Goal: Task Accomplishment & Management: Use online tool/utility

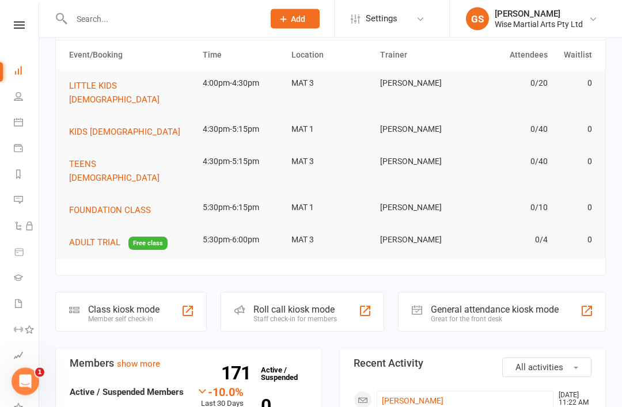
scroll to position [62, 0]
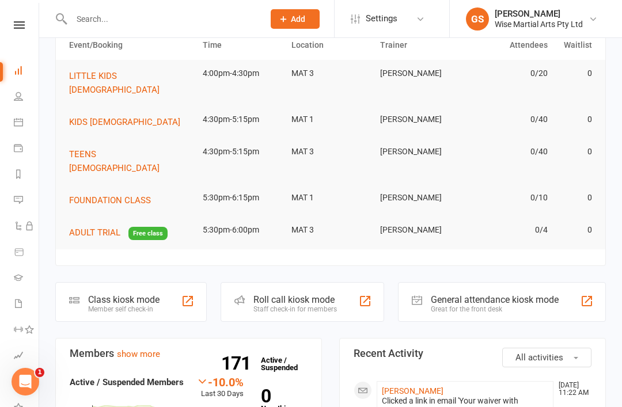
click at [304, 294] on div "Roll call kiosk mode" at bounding box center [295, 299] width 84 height 11
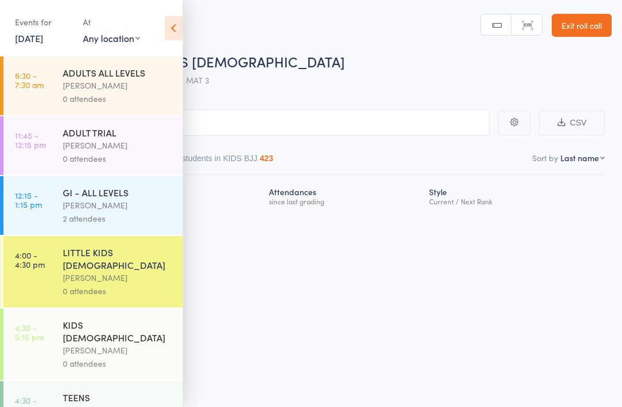
click at [179, 28] on icon at bounding box center [174, 28] width 18 height 24
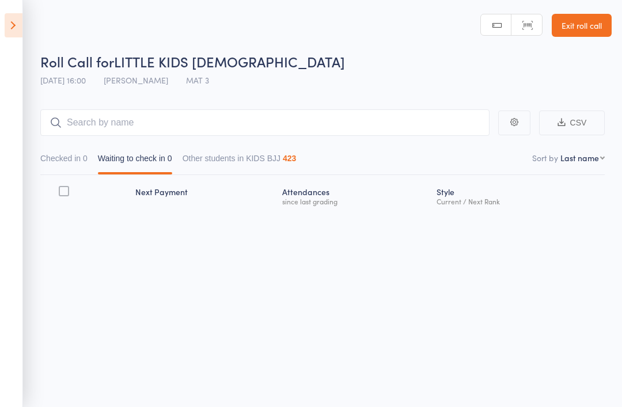
scroll to position [8, 0]
click at [56, 150] on button "Checked in 0" at bounding box center [63, 160] width 47 height 26
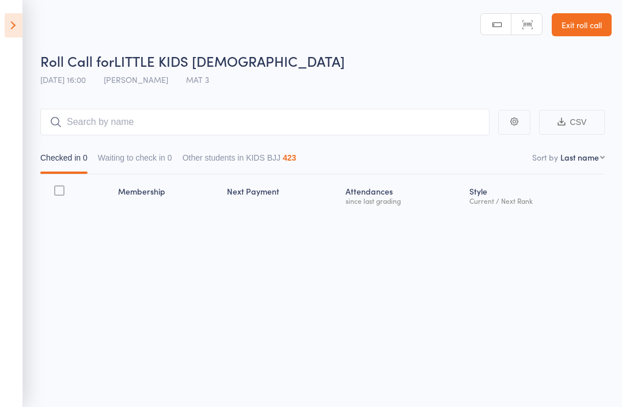
click at [11, 28] on icon at bounding box center [14, 25] width 18 height 24
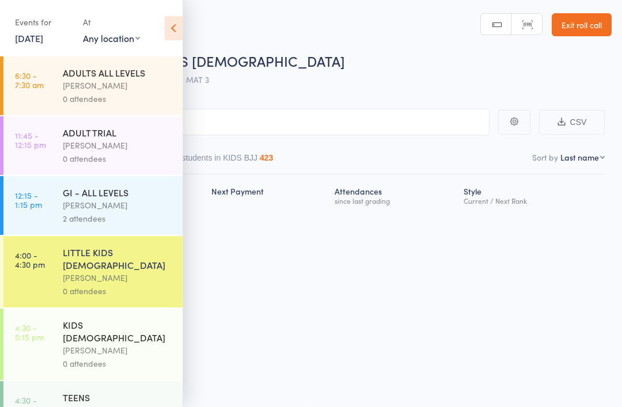
click at [168, 35] on icon at bounding box center [174, 28] width 18 height 24
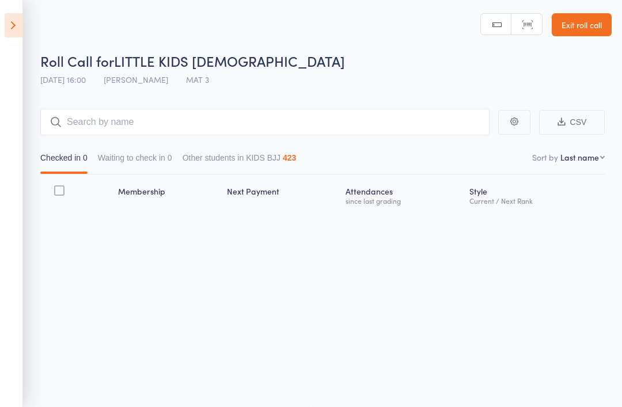
click at [277, 147] on button "Other students in KIDS BJJ 423" at bounding box center [240, 160] width 114 height 26
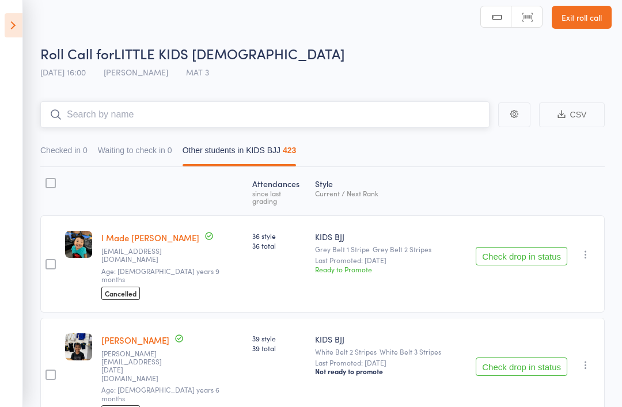
click at [83, 116] on input "search" at bounding box center [264, 114] width 449 height 26
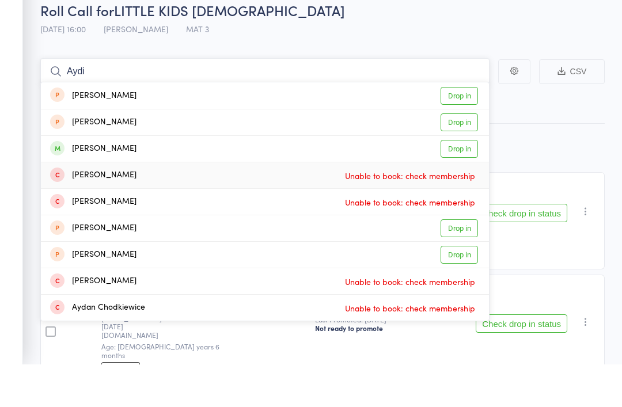
type input "Aydi"
click at [453, 206] on div "Aydin Gundogar Unable to book: check membership" at bounding box center [265, 219] width 448 height 26
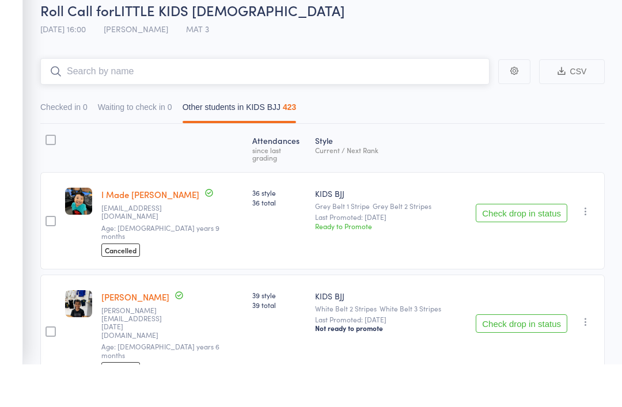
scroll to position [51, 0]
click at [228, 73] on input "search" at bounding box center [264, 71] width 449 height 26
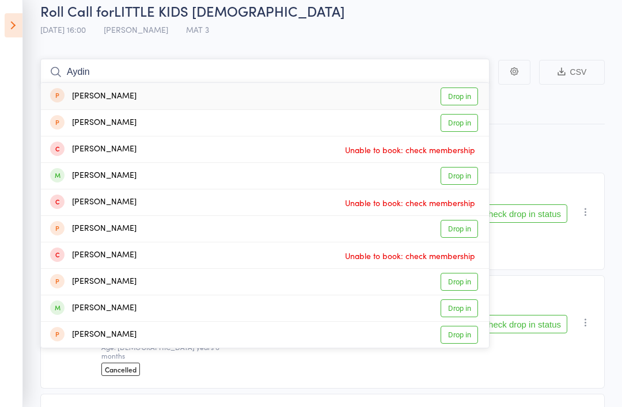
type input "Aydin"
click at [473, 169] on link "Drop in" at bounding box center [459, 176] width 37 height 18
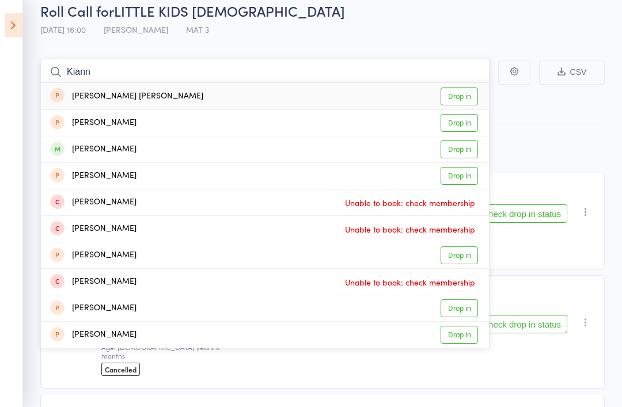
type input "Kiann"
click at [458, 151] on link "Drop in" at bounding box center [459, 150] width 37 height 18
type input "Haz"
click at [461, 96] on link "Drop in" at bounding box center [459, 97] width 37 height 18
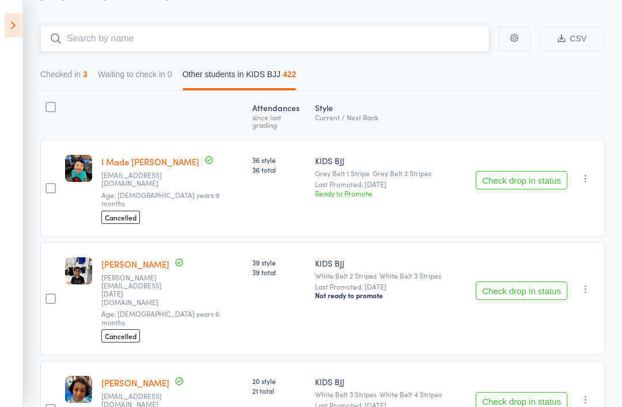
scroll to position [0, 0]
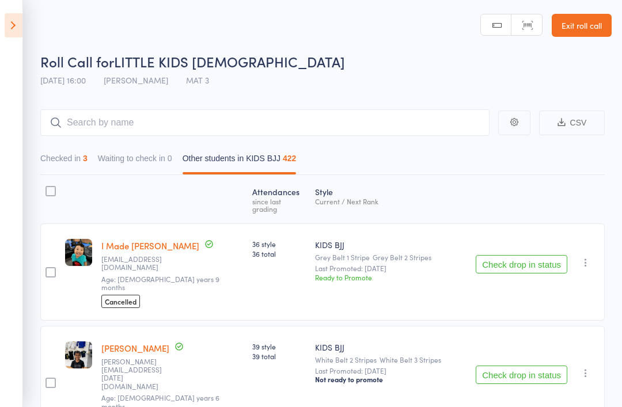
click at [381, 65] on div "Roll Call for LITTLE KIDS 3-5 Y.O" at bounding box center [325, 61] width 571 height 19
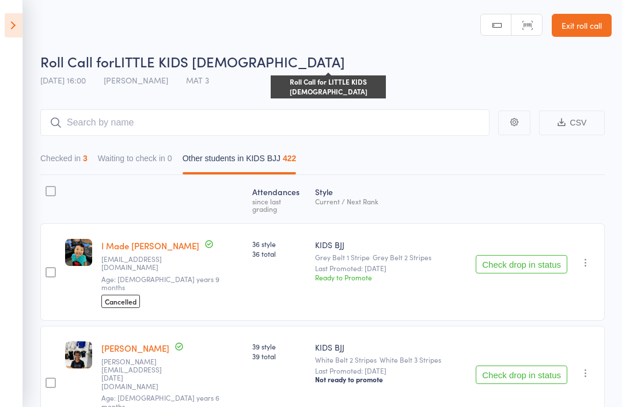
click at [68, 160] on button "Checked in 3" at bounding box center [63, 161] width 47 height 26
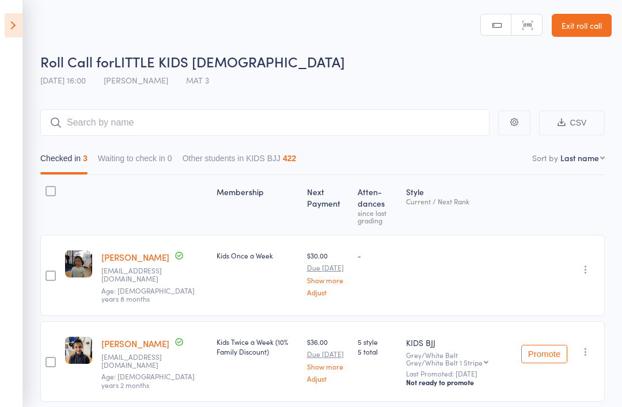
click at [11, 26] on icon at bounding box center [14, 25] width 18 height 24
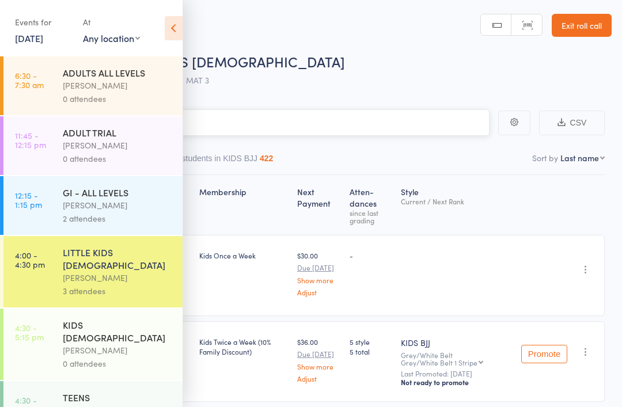
click at [423, 110] on input "search" at bounding box center [253, 122] width 472 height 26
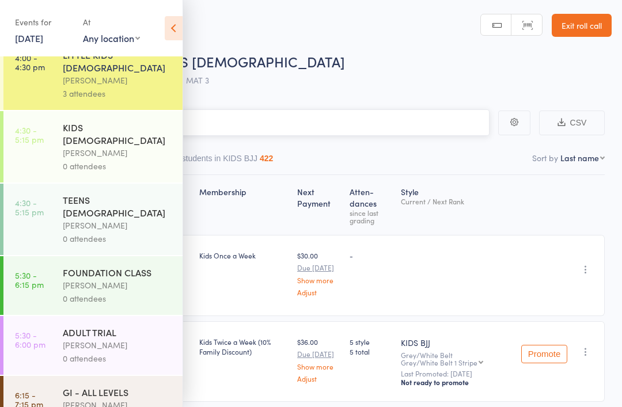
scroll to position [201, 0]
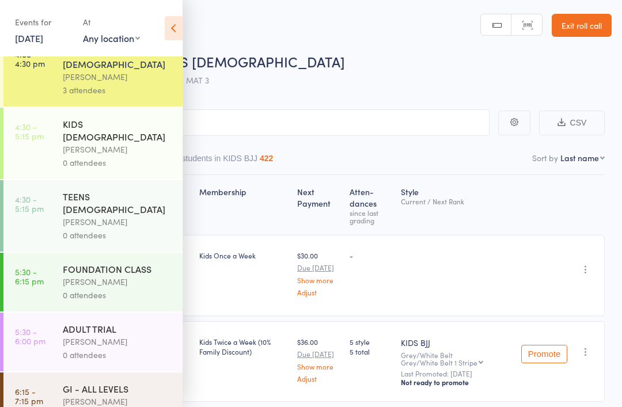
click at [118, 156] on div "0 attendees" at bounding box center [118, 162] width 110 height 13
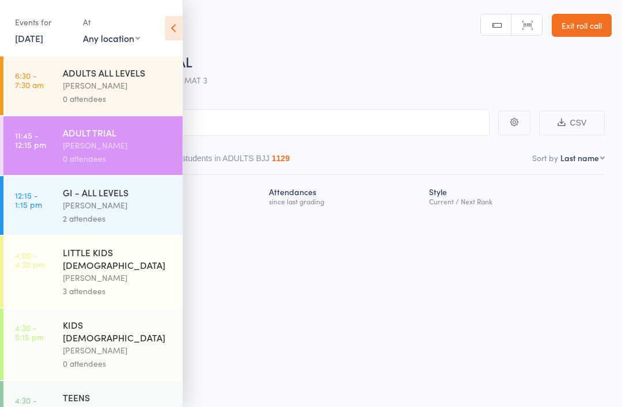
click at [111, 344] on div "[PERSON_NAME]" at bounding box center [118, 350] width 110 height 13
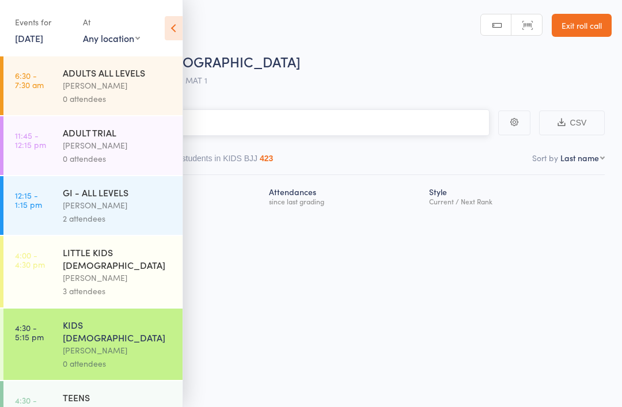
click at [353, 130] on input "search" at bounding box center [253, 122] width 472 height 26
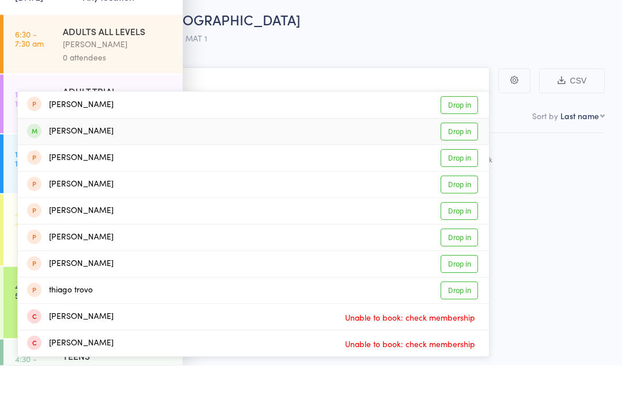
type input "Troy"
click at [461, 165] on link "Drop in" at bounding box center [459, 174] width 37 height 18
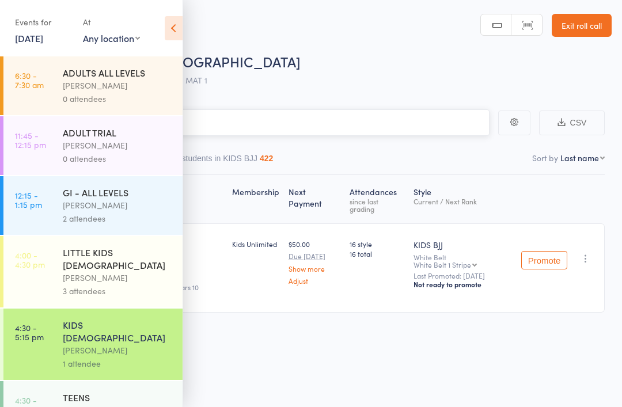
click at [439, 131] on input "search" at bounding box center [253, 122] width 472 height 26
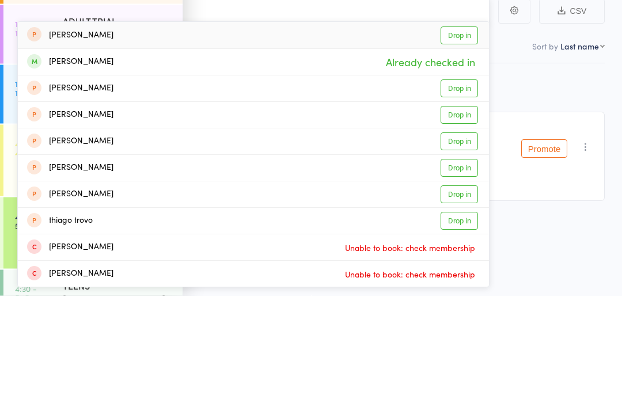
type input "Troy"
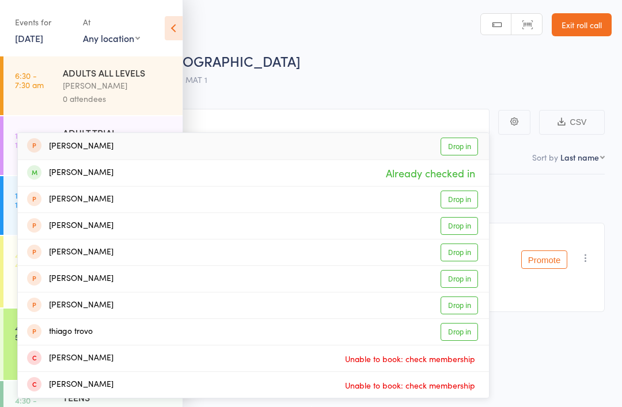
click at [286, 69] on div "Roll Call for KIDS 6-10 Y.O 13 Oct 16:30 Gracie Sydney MAT 1" at bounding box center [325, 71] width 571 height 40
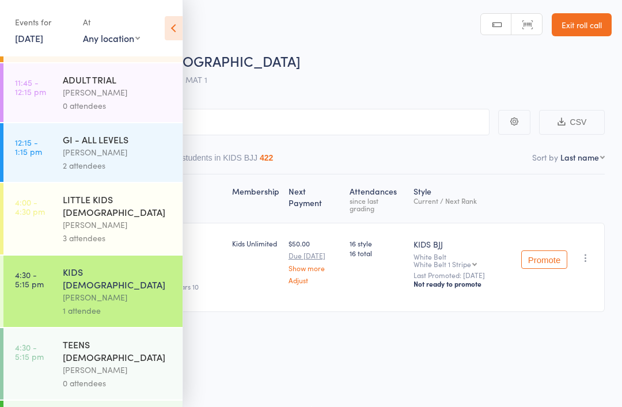
scroll to position [70, 0]
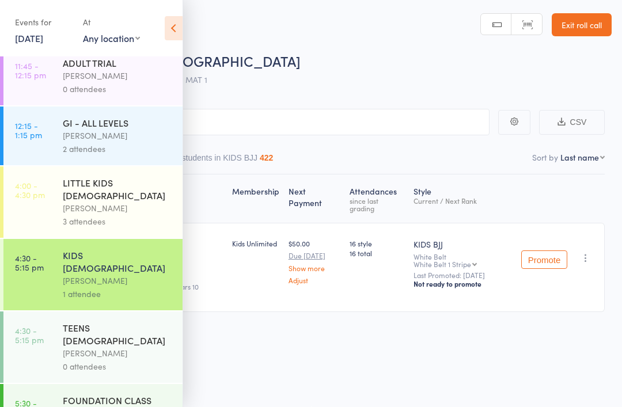
click at [52, 312] on link "4:30 - 5:15 pm TEENS 11 -16 Y.O Gracie Sydney 0 attendees" at bounding box center [92, 347] width 179 height 71
click at [221, 127] on input "Troy" at bounding box center [253, 122] width 472 height 26
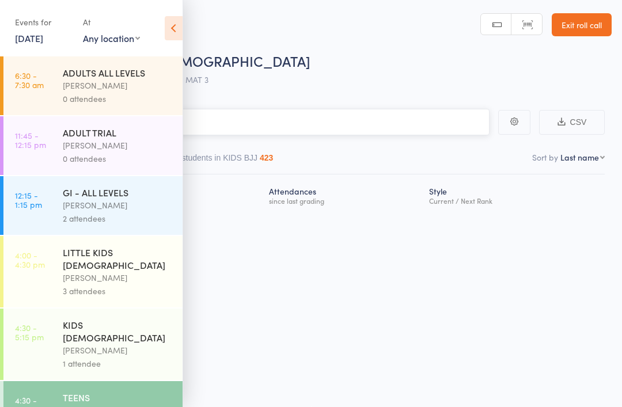
click at [249, 116] on input "search" at bounding box center [253, 122] width 472 height 26
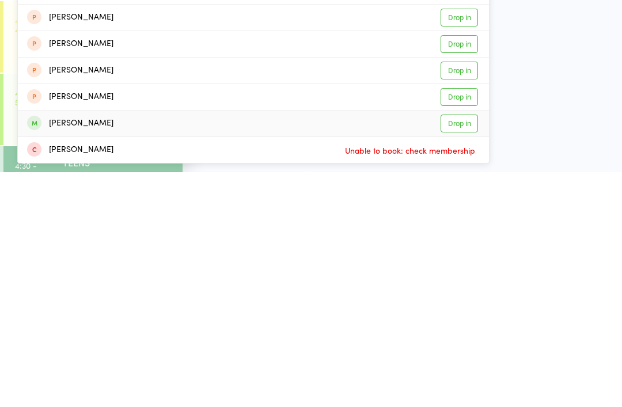
type input "Olivia"
click at [458, 350] on link "Drop in" at bounding box center [459, 359] width 37 height 18
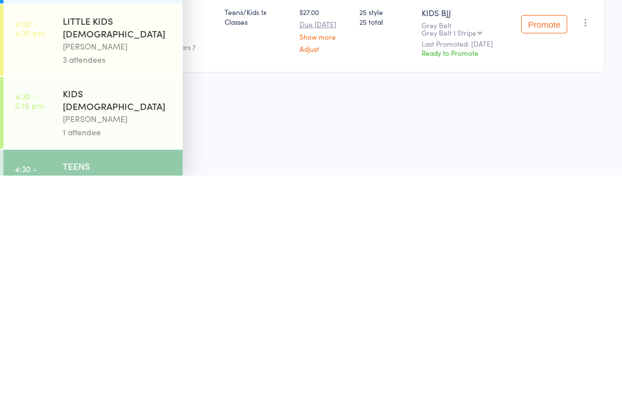
click at [120, 357] on div "1 attendee" at bounding box center [118, 363] width 110 height 13
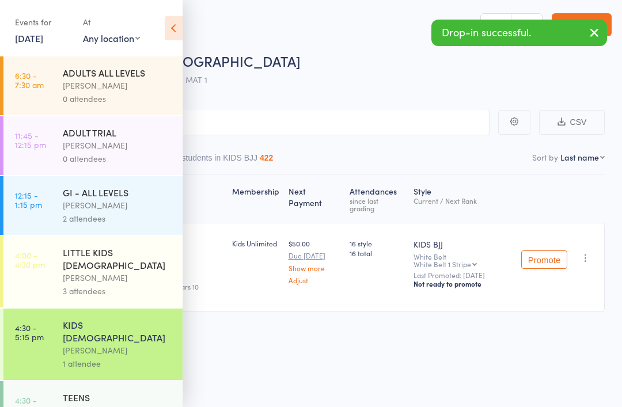
click at [392, 114] on input "search" at bounding box center [253, 122] width 472 height 26
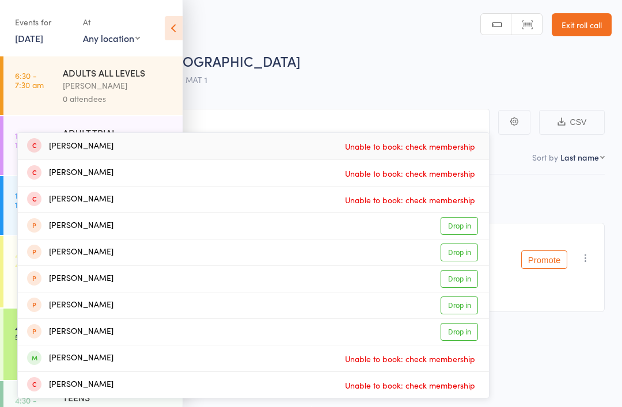
type input "O"
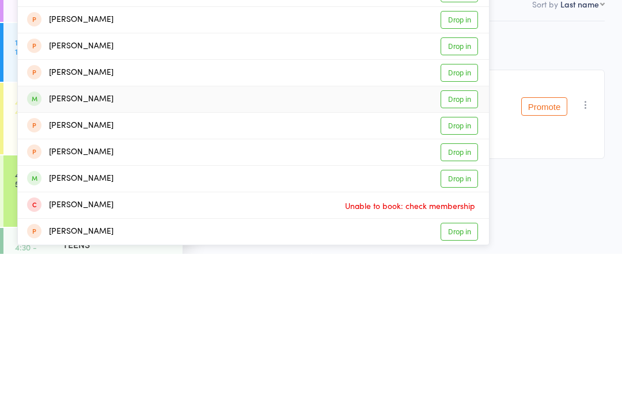
type input "Charlotte"
click at [465, 244] on link "Drop in" at bounding box center [459, 253] width 37 height 18
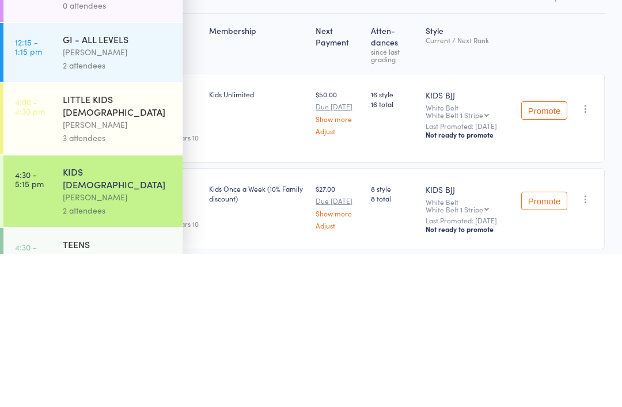
scroll to position [33, 0]
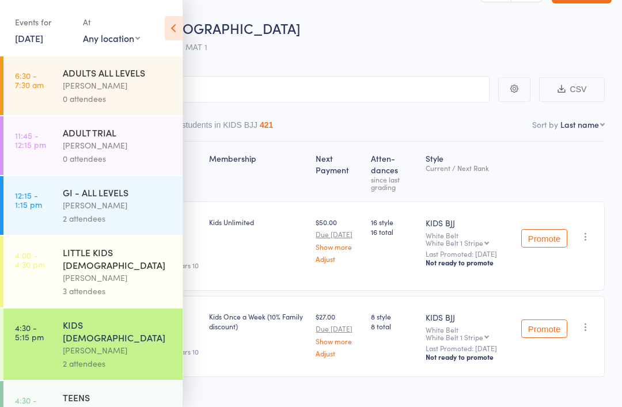
click at [29, 346] on link "4:30 - 5:15 pm KIDS 6-10 Y.O Gracie Sydney 2 attendees" at bounding box center [92, 344] width 179 height 71
click at [444, 101] on input "search" at bounding box center [253, 89] width 472 height 26
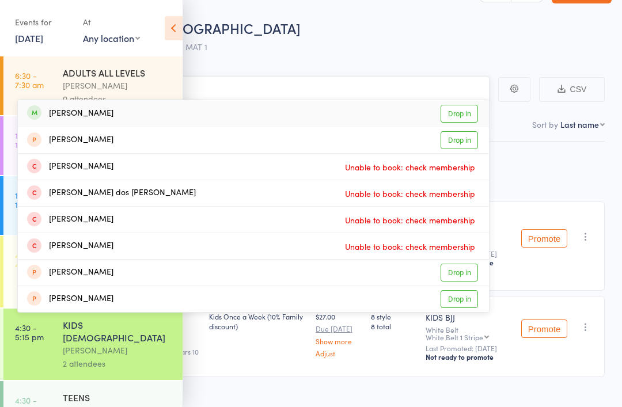
type input "Gusta"
click at [467, 123] on link "Drop in" at bounding box center [459, 114] width 37 height 18
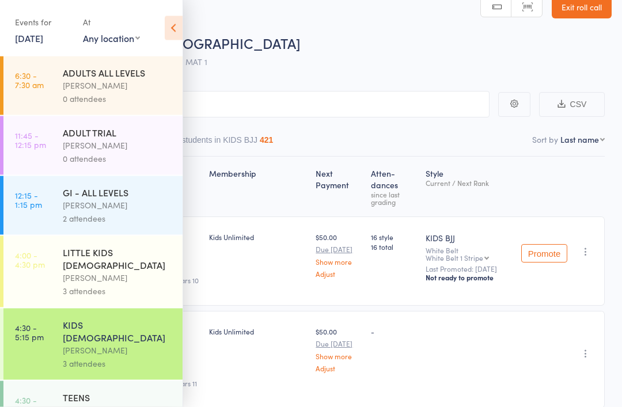
scroll to position [0, 0]
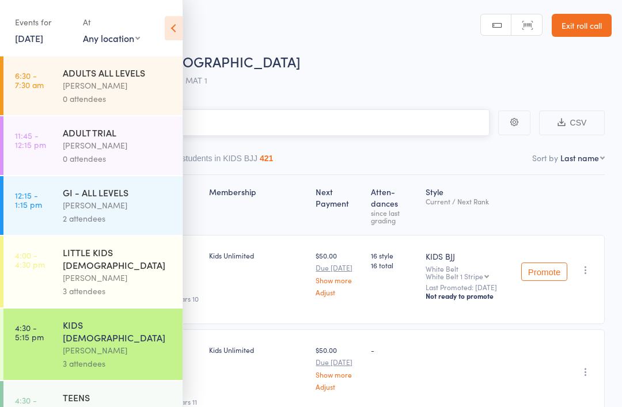
click at [251, 122] on input "search" at bounding box center [253, 122] width 472 height 26
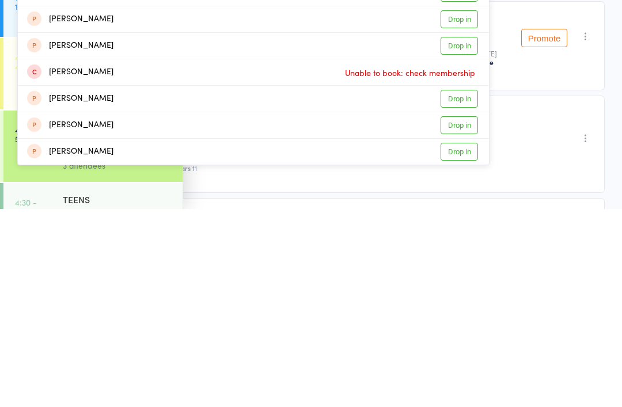
scroll to position [37, 0]
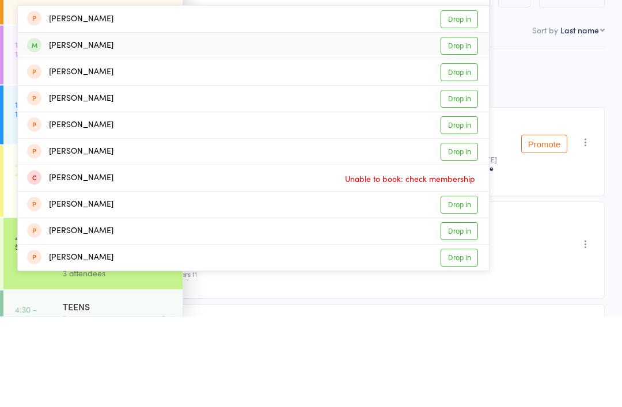
type input "Leo"
click at [52, 130] on div "Leo Vong" at bounding box center [70, 136] width 86 height 13
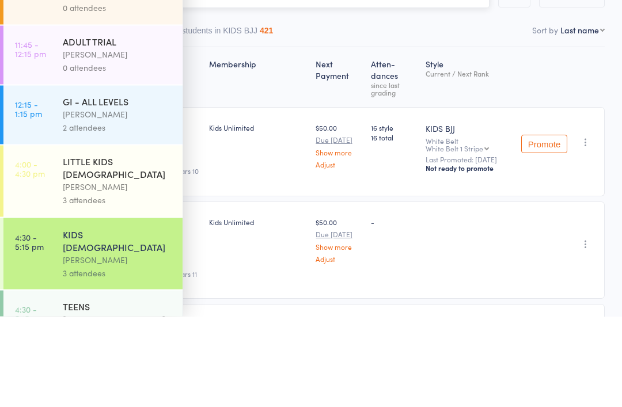
scroll to position [76, 0]
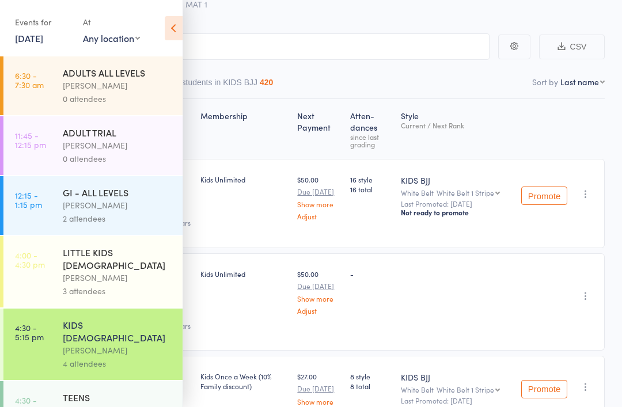
click at [175, 17] on icon at bounding box center [174, 28] width 18 height 24
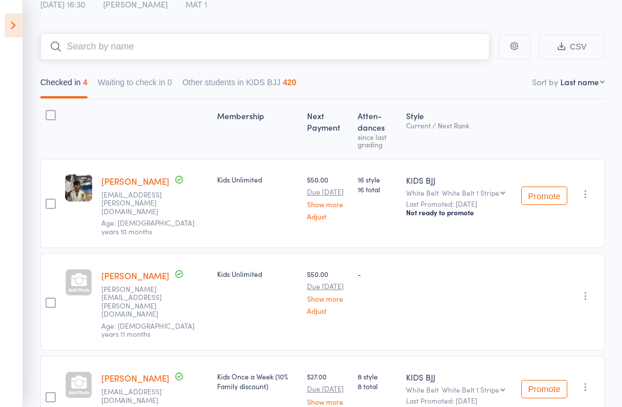
click at [240, 47] on input "search" at bounding box center [264, 46] width 449 height 26
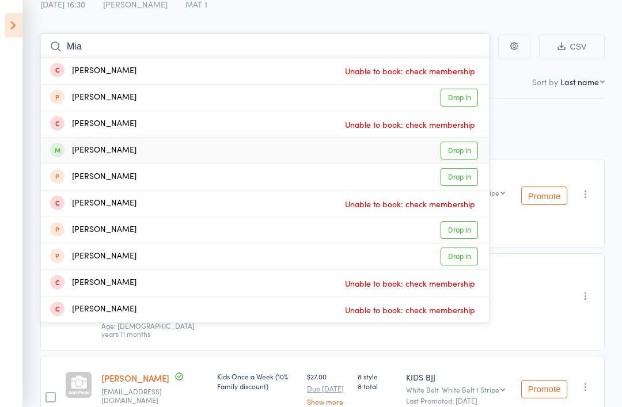
type input "Mia"
click at [462, 150] on link "Drop in" at bounding box center [459, 151] width 37 height 18
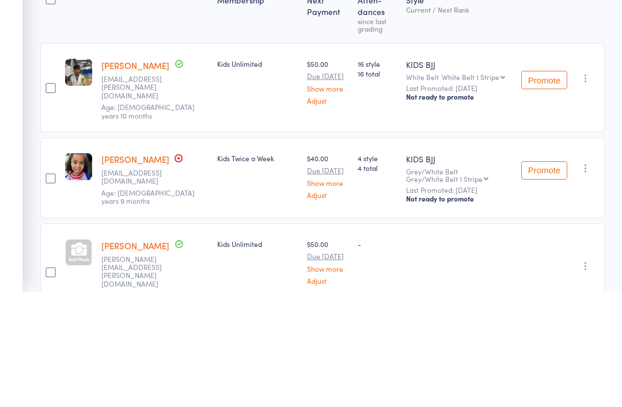
click at [145, 269] on link "[PERSON_NAME]" at bounding box center [135, 275] width 68 height 12
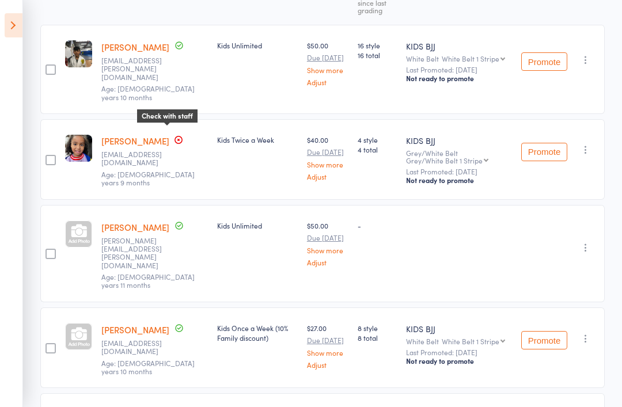
click at [174, 135] on span at bounding box center [178, 141] width 9 height 12
click at [158, 109] on div "Check with staff" at bounding box center [167, 115] width 60 height 13
click at [174, 135] on icon at bounding box center [178, 139] width 9 height 9
click at [153, 135] on link "[PERSON_NAME]" at bounding box center [135, 141] width 68 height 12
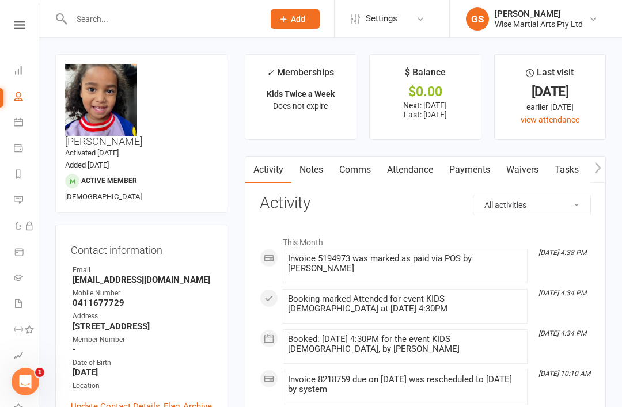
click at [467, 168] on link "Payments" at bounding box center [469, 170] width 57 height 26
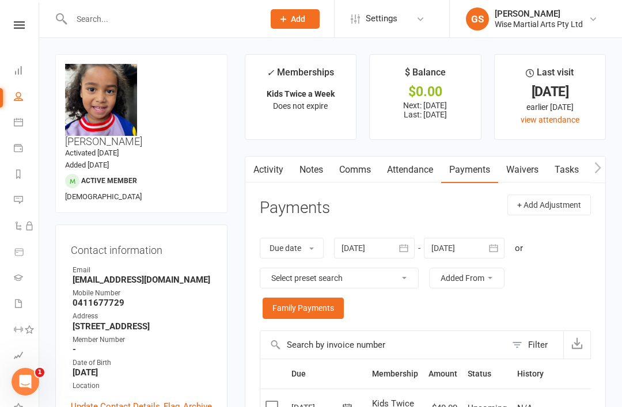
click at [119, 149] on time "Activated 9 August, 2024" at bounding box center [92, 153] width 54 height 9
